Goal: Register for event/course

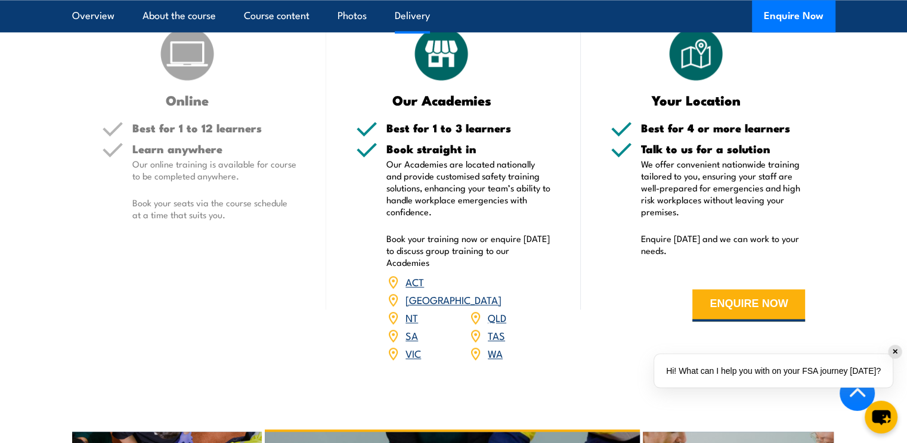
scroll to position [1551, 0]
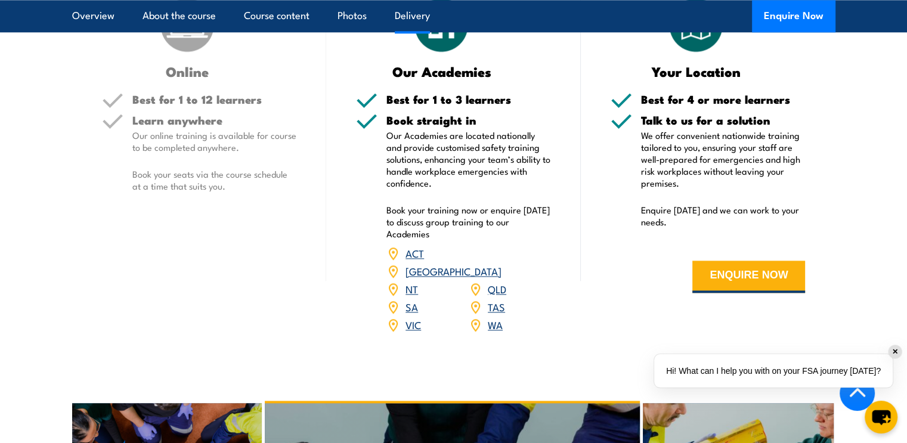
click at [494, 296] on link "QLD" at bounding box center [497, 289] width 18 height 14
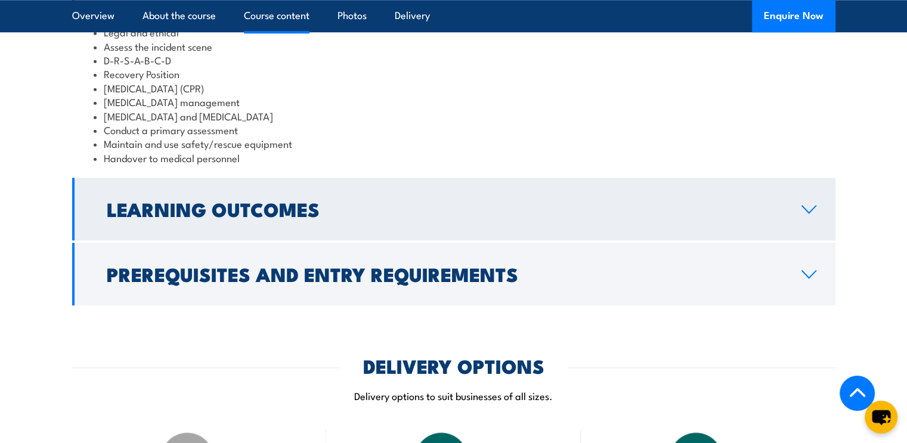
scroll to position [1134, 0]
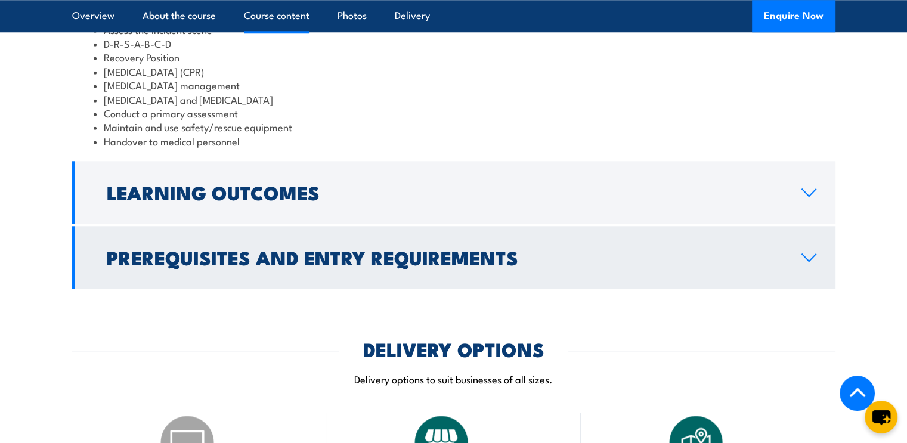
click at [360, 265] on h2 "Prerequisites and Entry Requirements" at bounding box center [445, 257] width 676 height 17
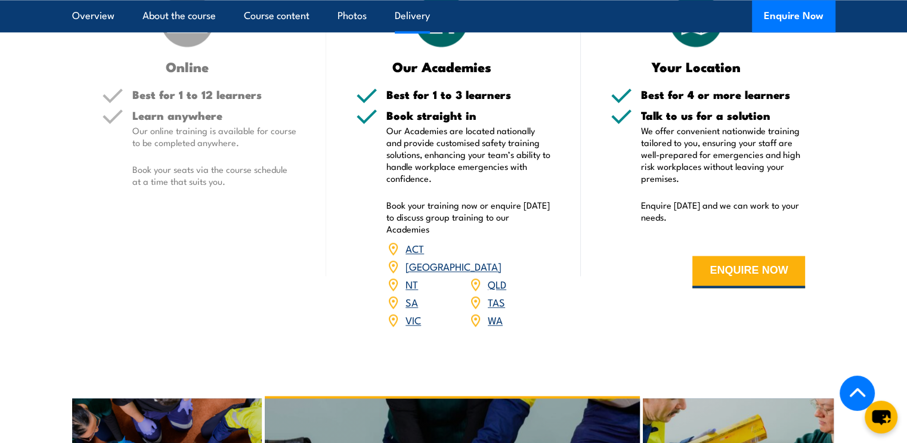
scroll to position [1671, 0]
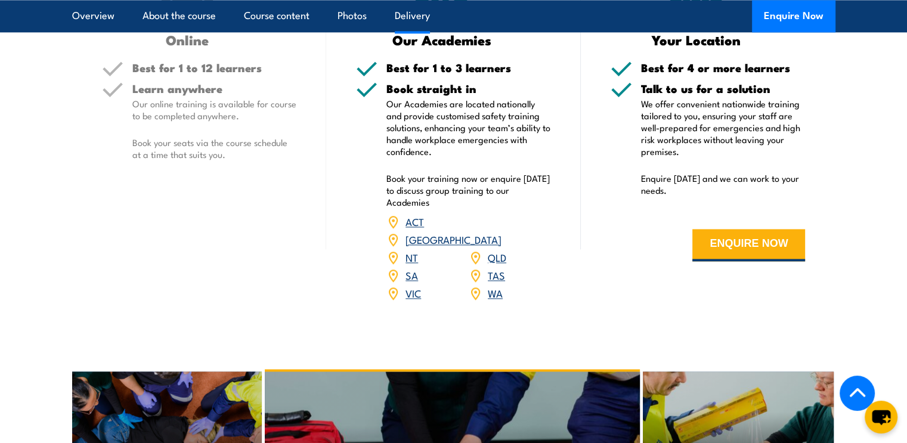
click at [493, 264] on link "QLD" at bounding box center [497, 257] width 18 height 14
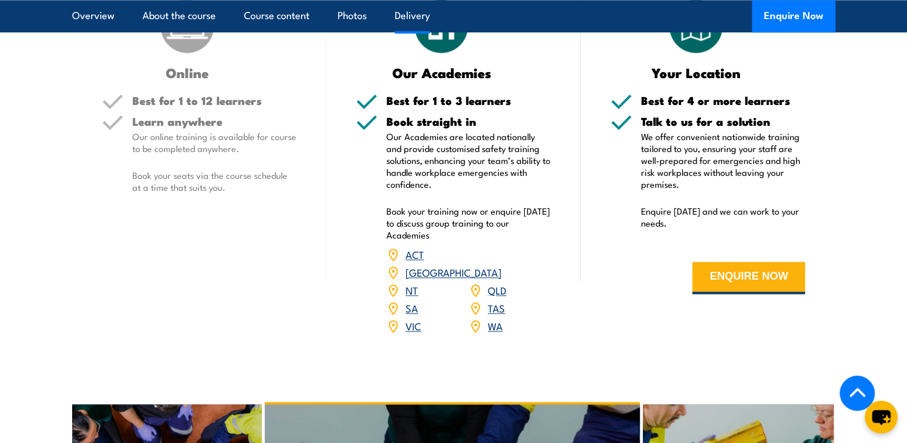
scroll to position [1611, 0]
